Goal: Book appointment/travel/reservation

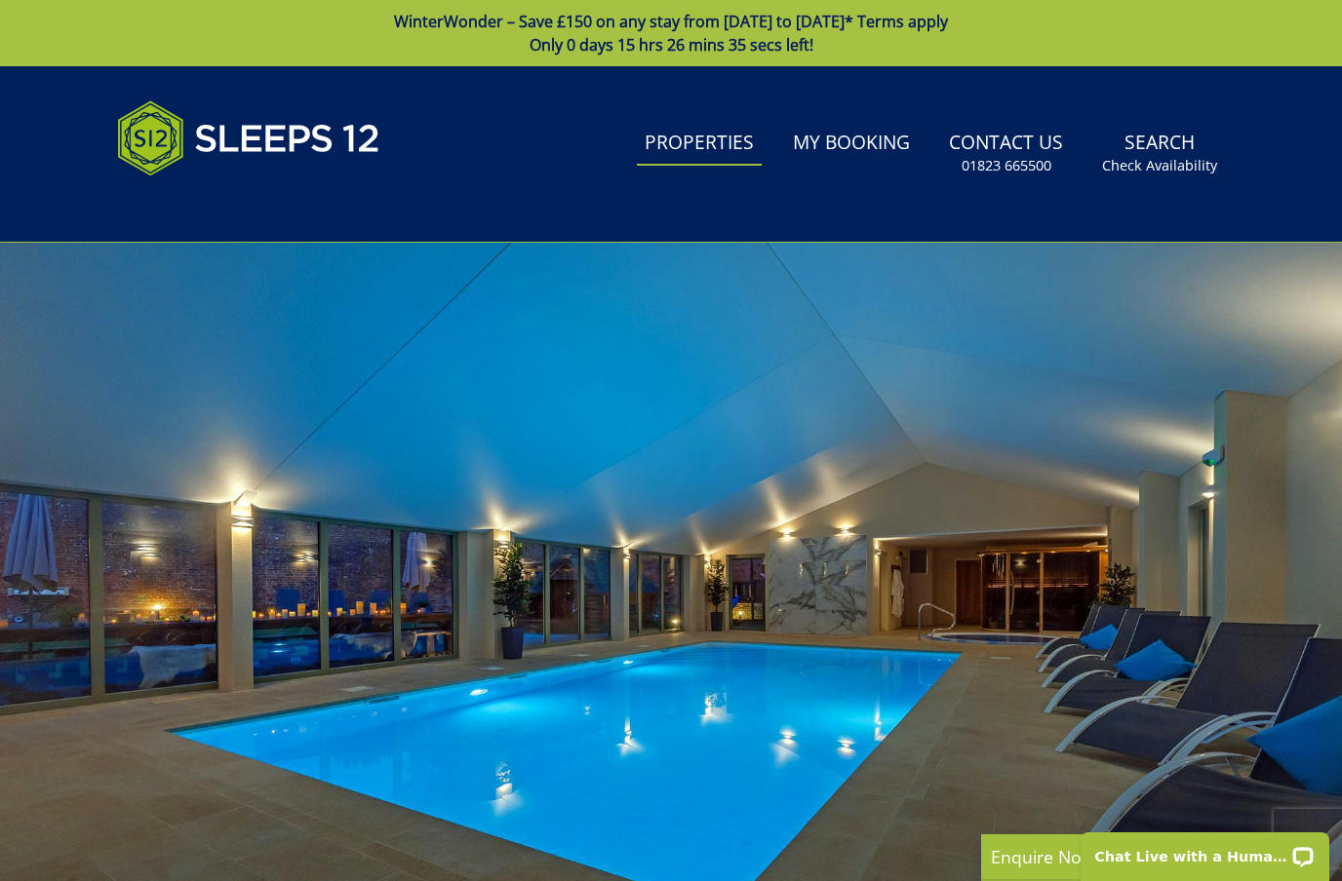
click at [679, 141] on link "Properties" at bounding box center [699, 144] width 125 height 44
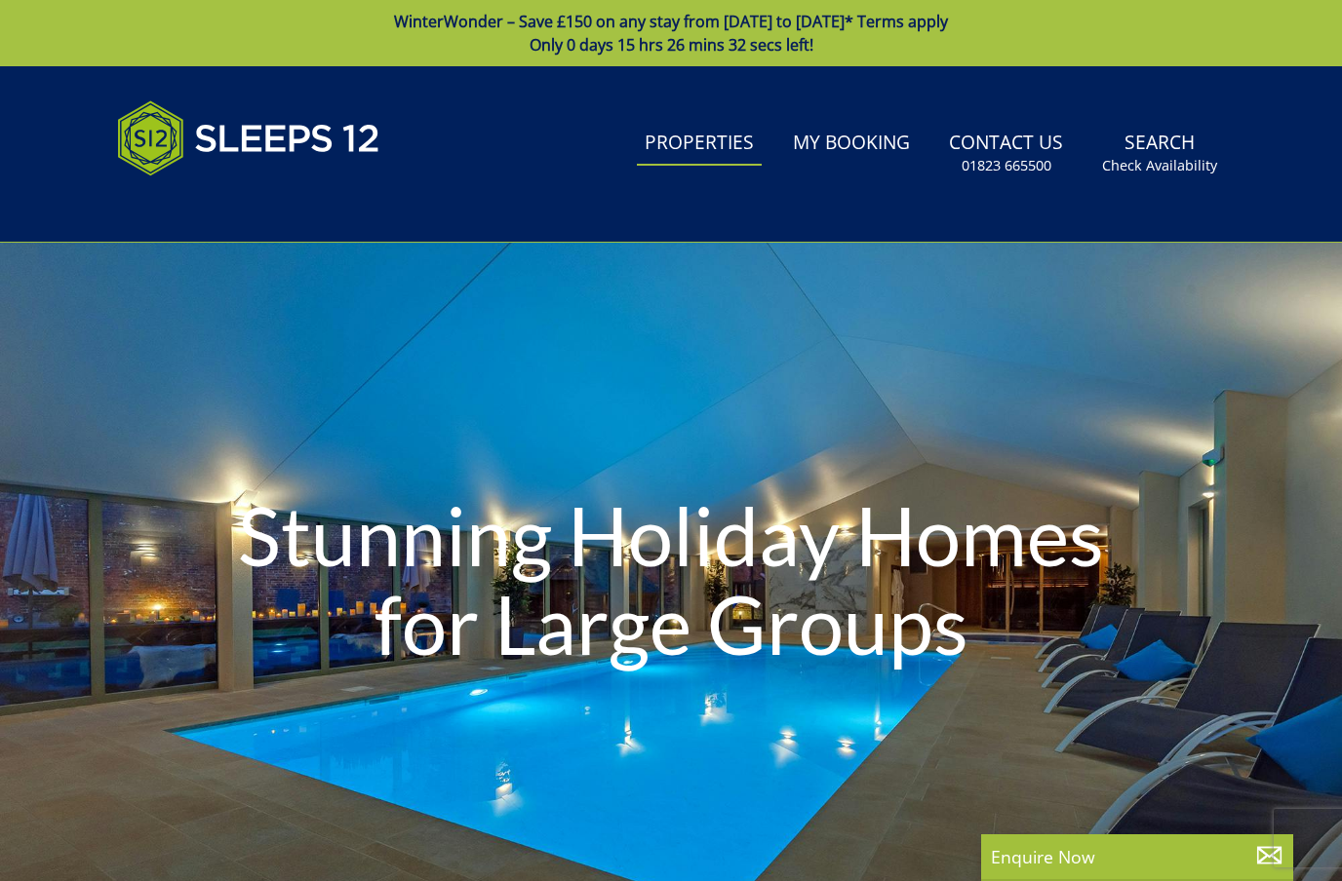
click at [187, 744] on div "Stunning Holiday Homes for Large Groups" at bounding box center [671, 584] width 1342 height 683
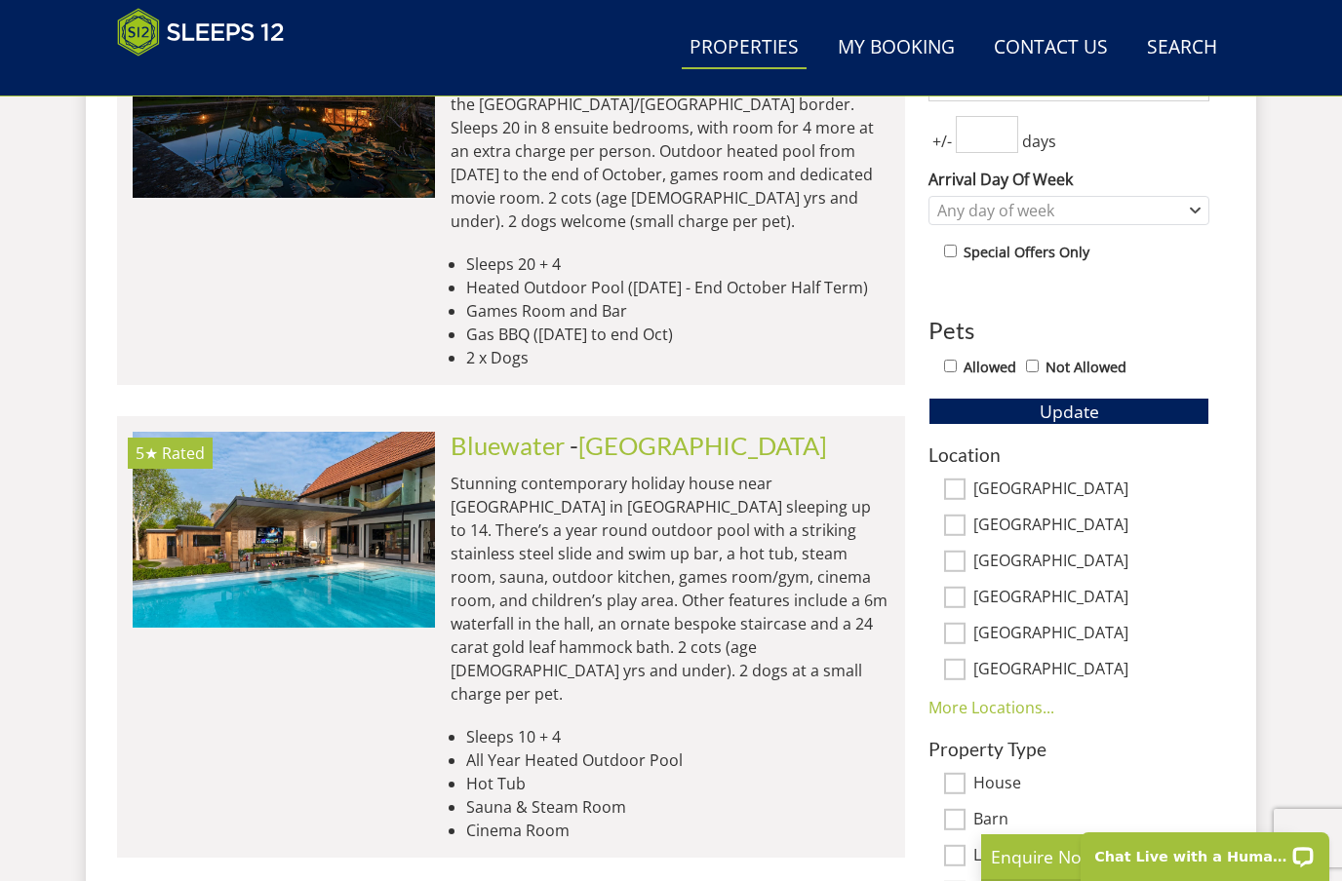
scroll to position [744, 0]
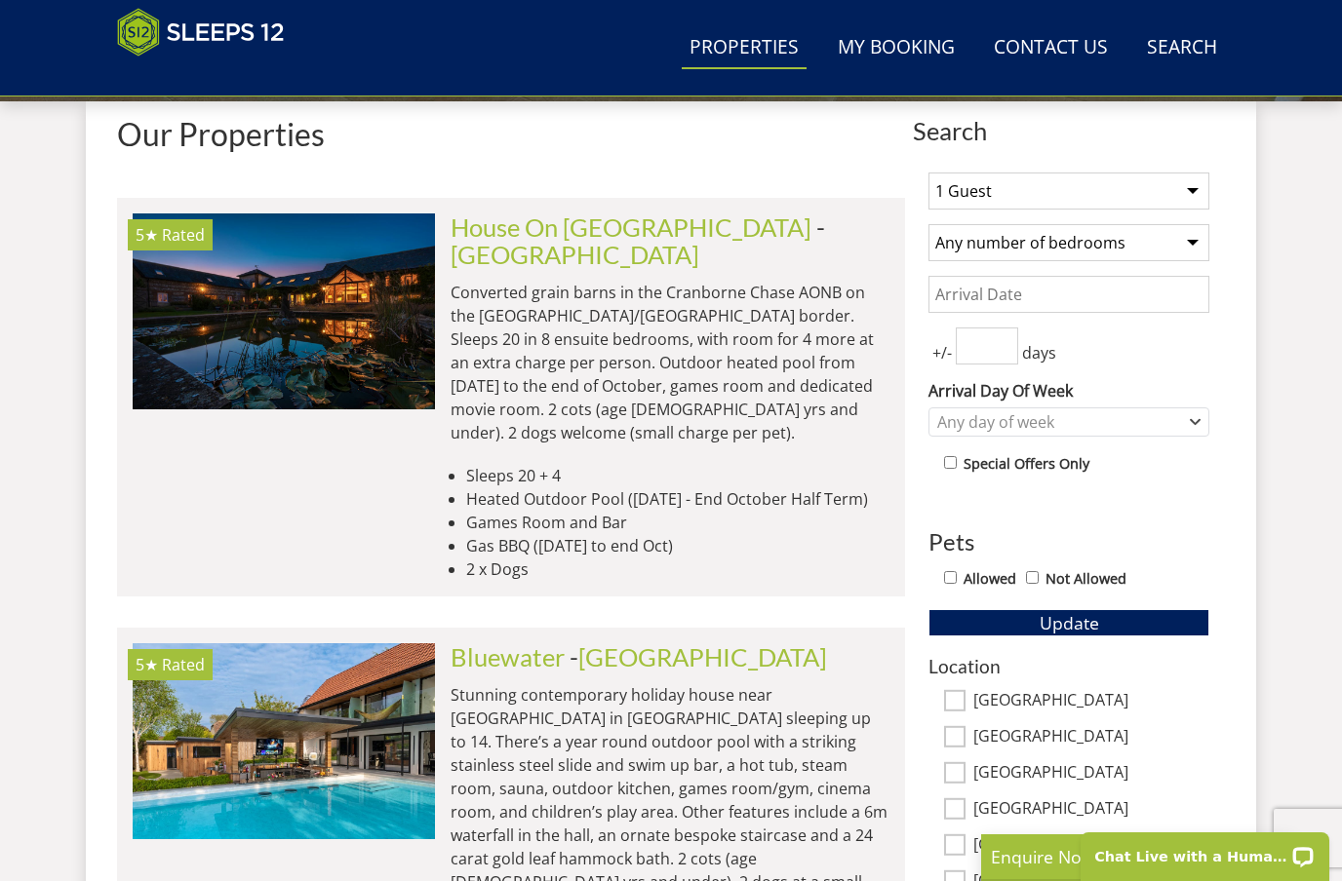
click at [1012, 166] on div "1 Guest 2 Guests 3 Guests 4 Guests 5 Guests 6 Guests 7 Guests 8 Guests 9 Guests…" at bounding box center [1069, 689] width 312 height 1064
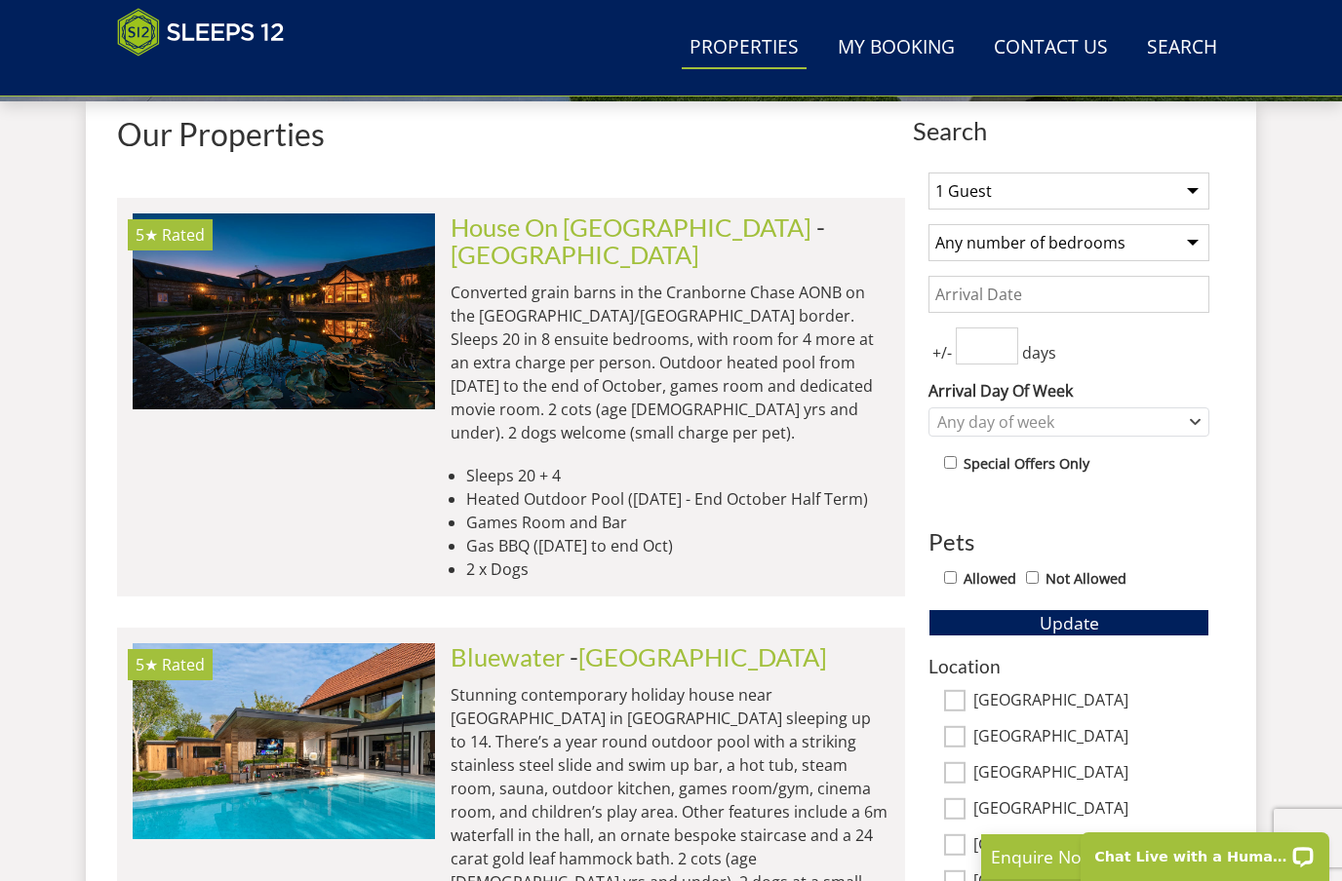
select select "18"
click at [999, 426] on div "Any day of week" at bounding box center [1058, 421] width 253 height 21
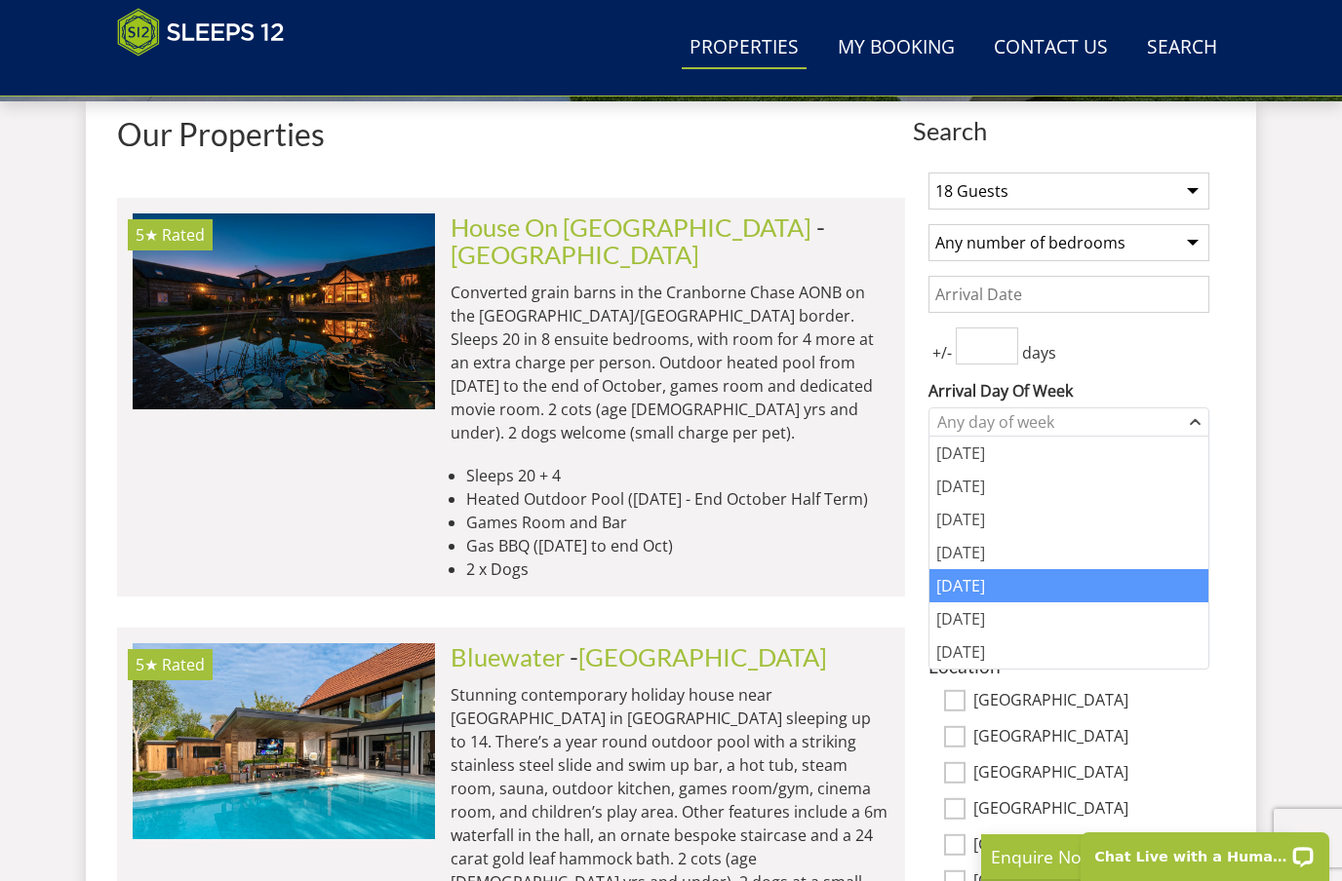
click at [1012, 587] on div "[DATE]" at bounding box center [1068, 585] width 279 height 33
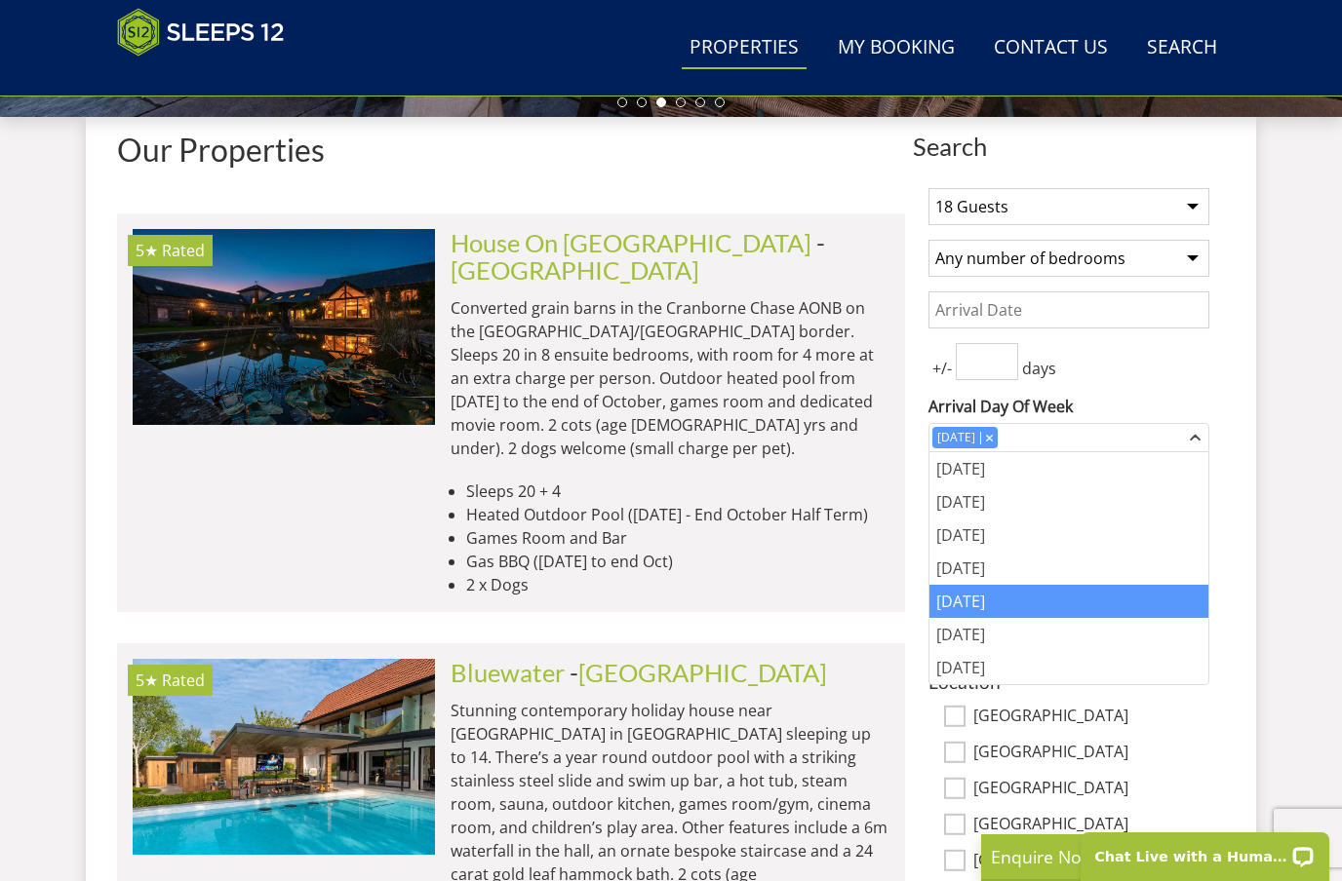
scroll to position [526, 0]
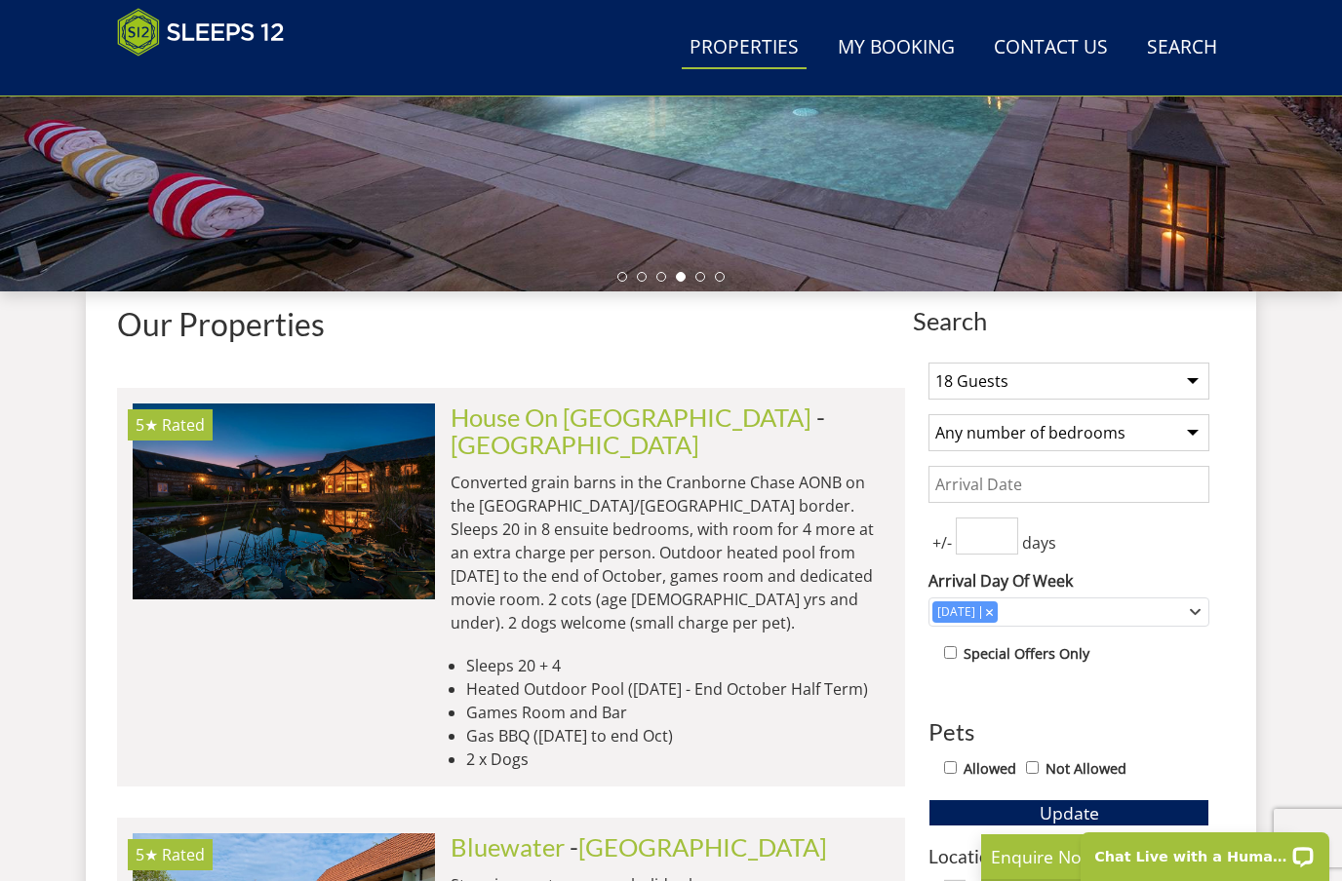
scroll to position [578, 0]
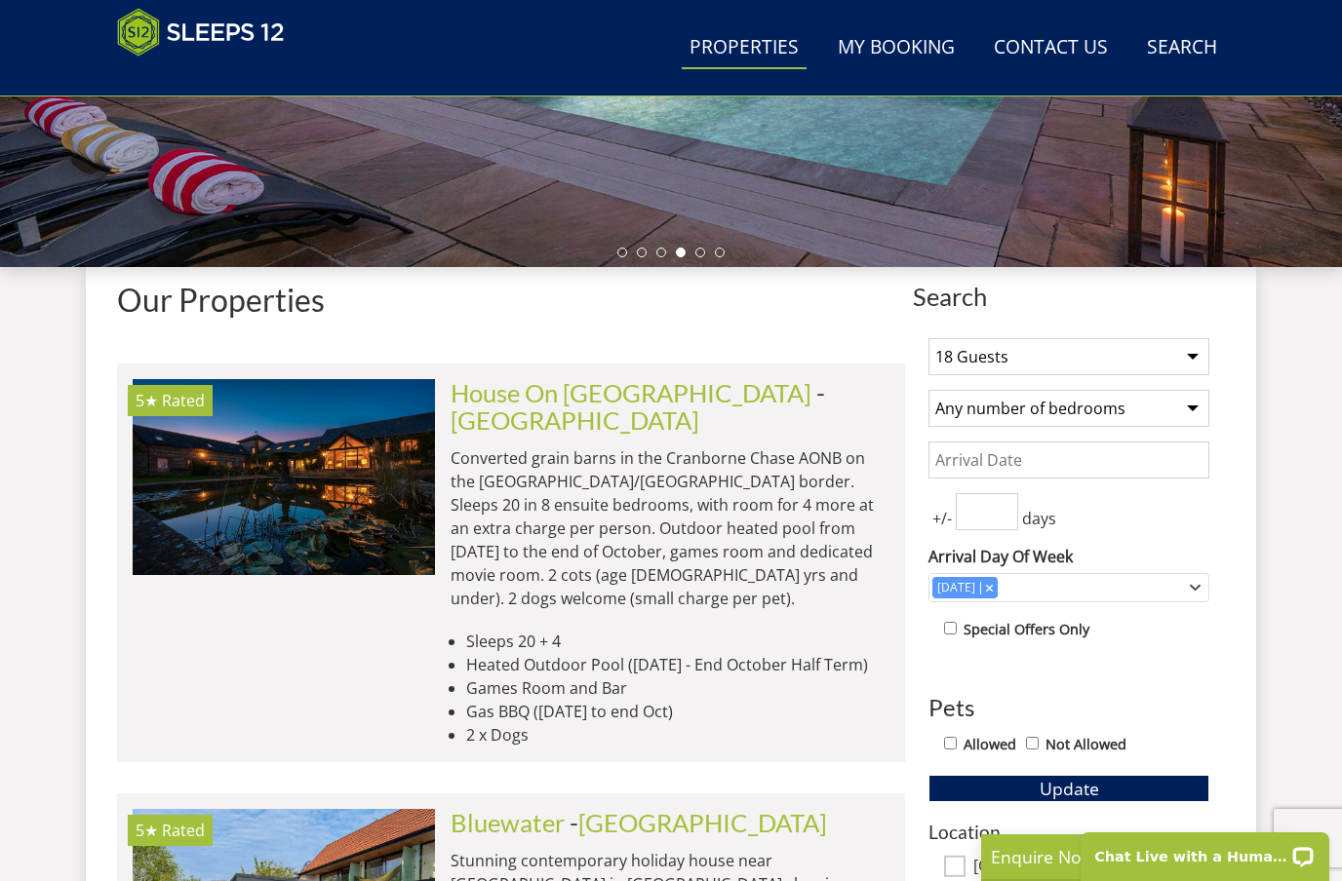
select select "8"
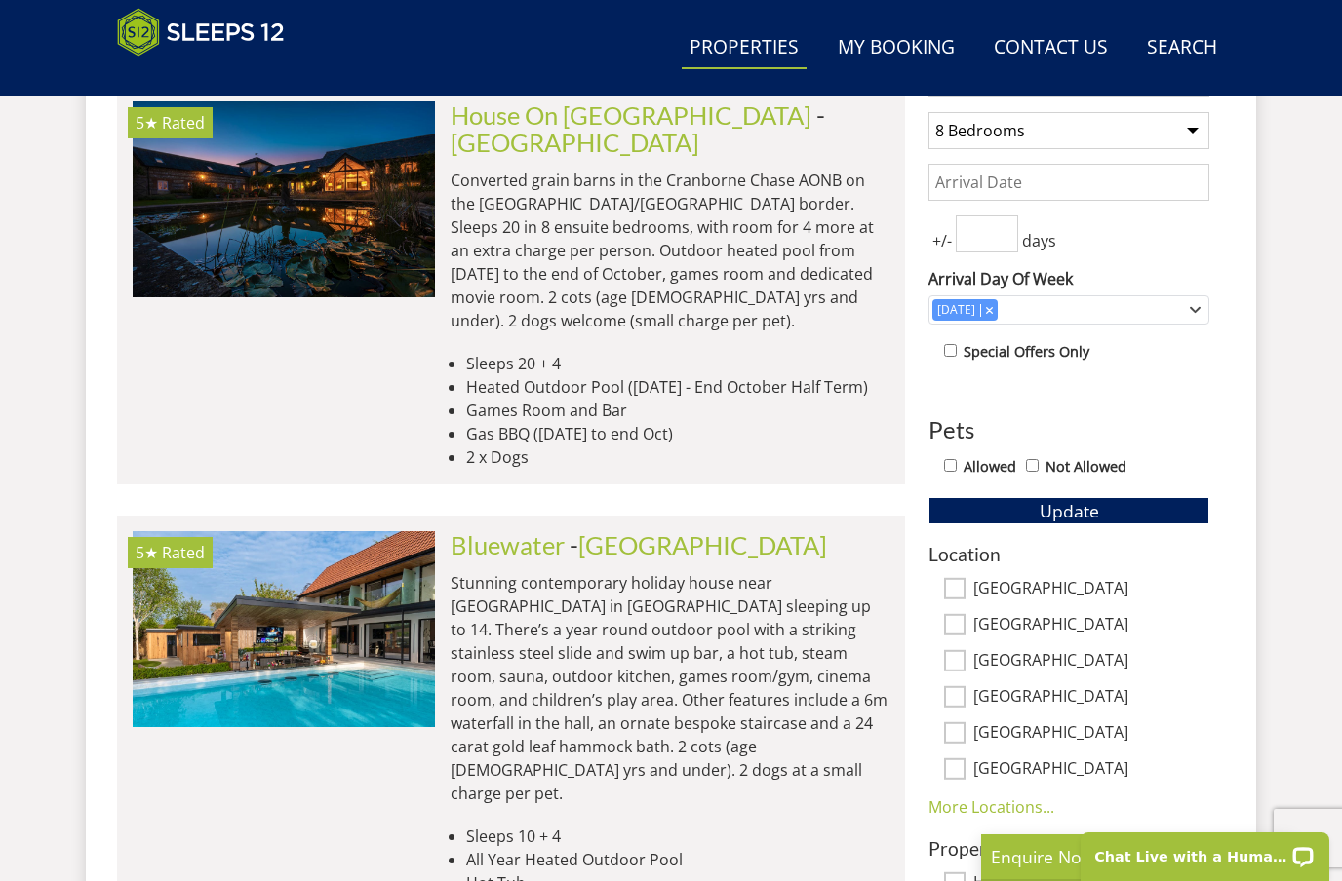
scroll to position [860, 0]
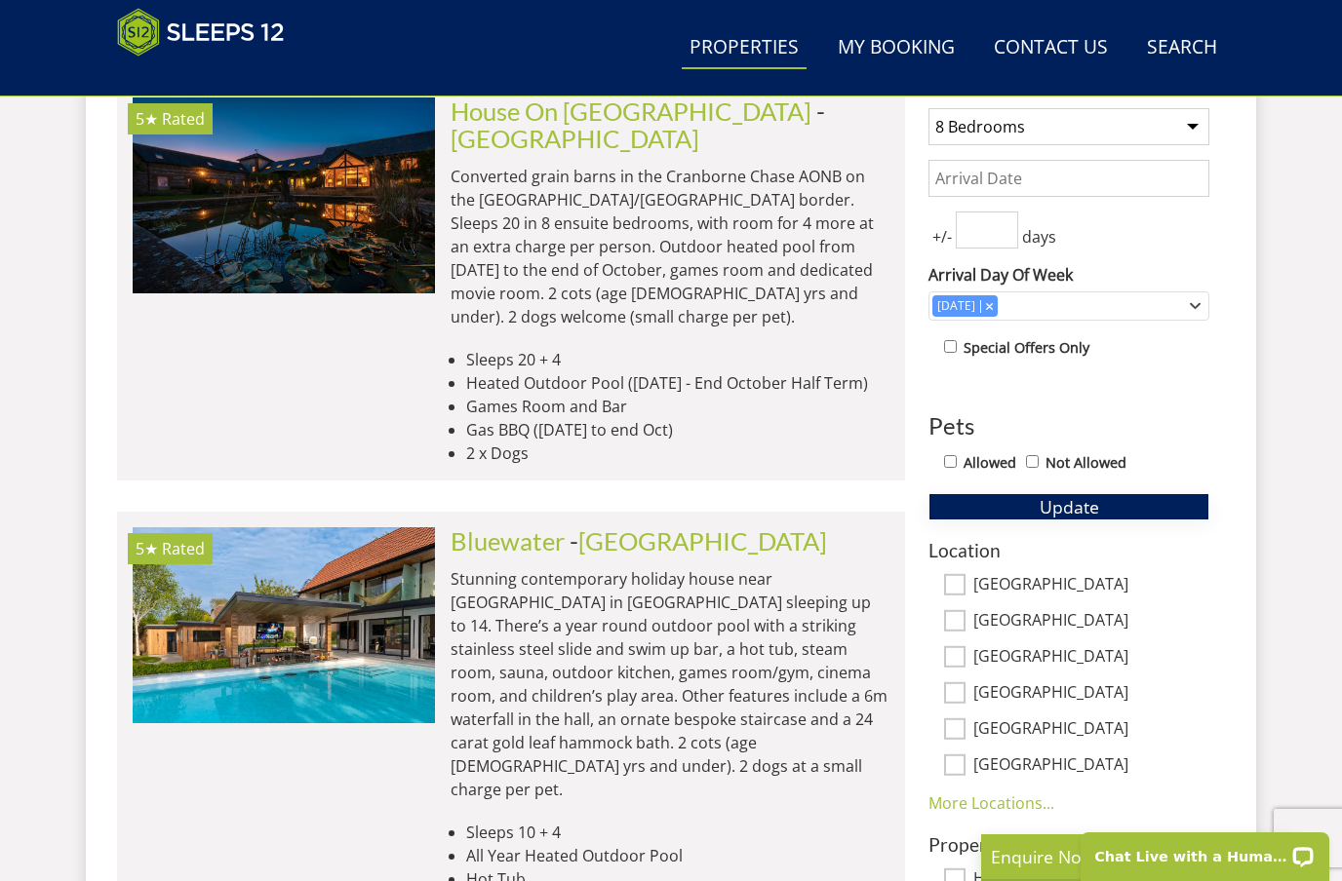
click at [1007, 515] on button "Update" at bounding box center [1068, 506] width 281 height 27
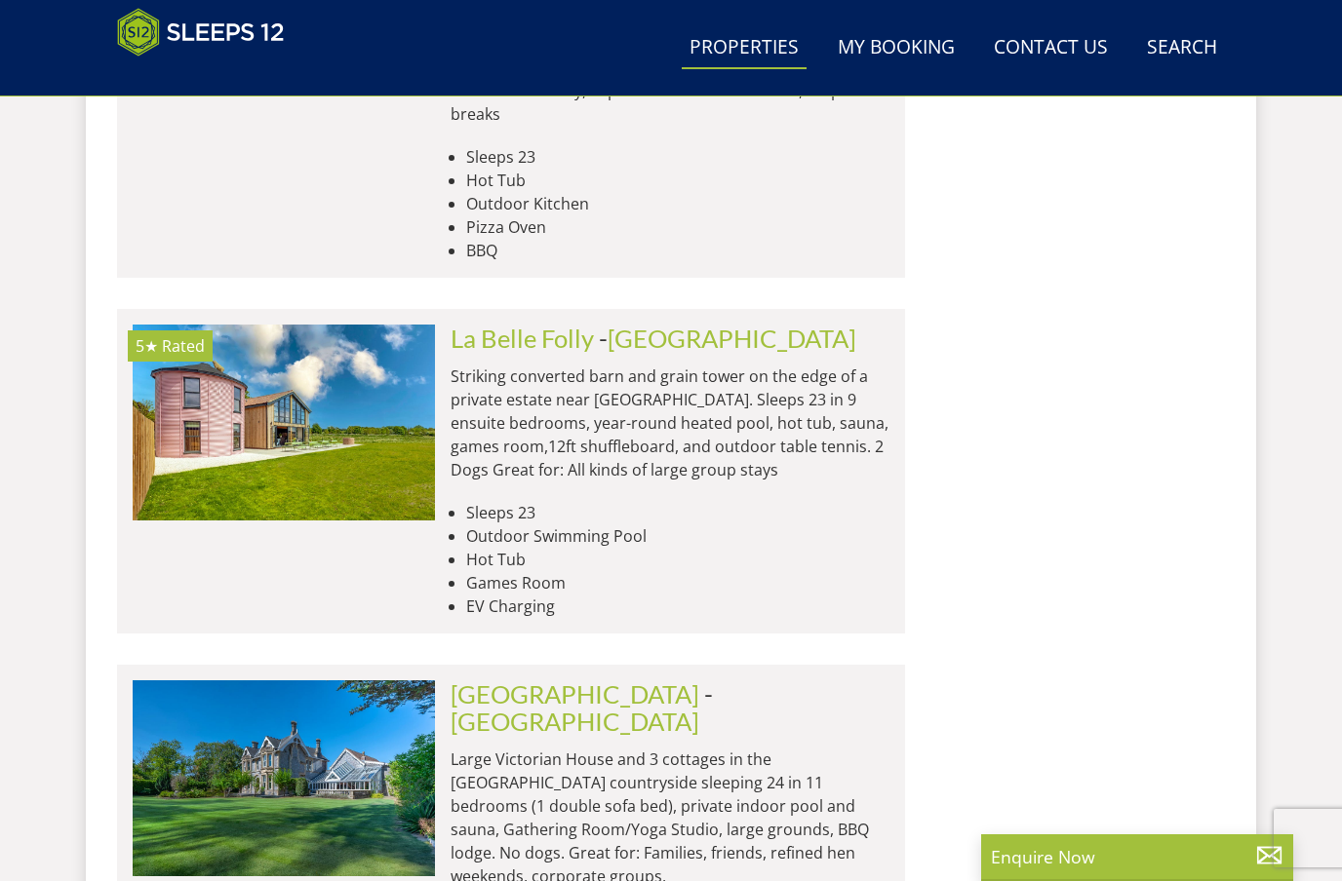
scroll to position [8507, 0]
